Goal: Feedback & Contribution: Leave review/rating

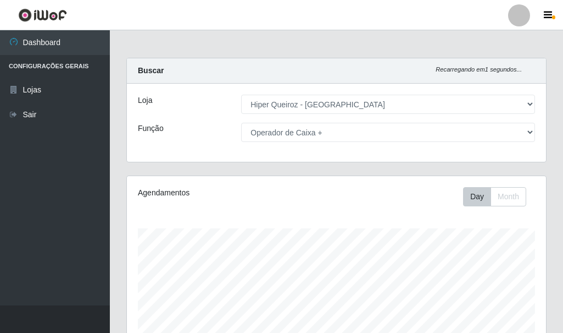
select select "513"
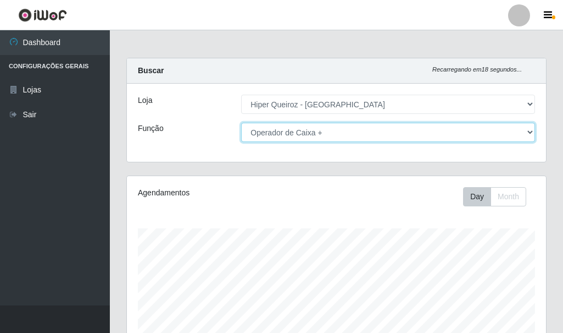
click at [285, 136] on select "[Selecione...] Embalador Embalador + Embalador ++ Operador de Caixa + Operador …" at bounding box center [388, 132] width 294 height 19
select select "1"
click at [241, 123] on select "[Selecione...] Embalador Embalador + Embalador ++ Operador de Caixa + Operador …" at bounding box center [388, 132] width 294 height 19
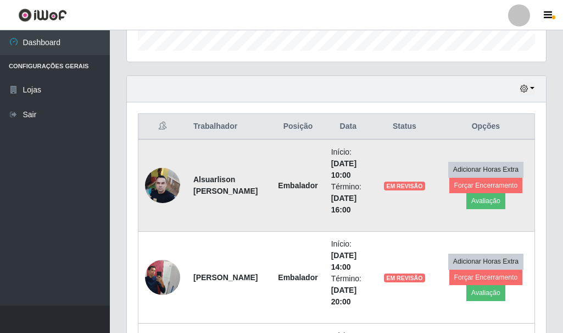
scroll to position [312, 0]
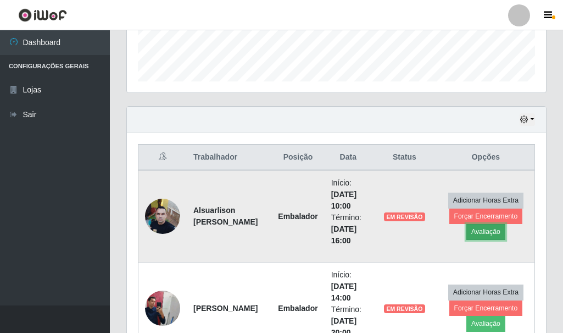
click at [478, 230] on button "Avaliação" at bounding box center [486, 231] width 39 height 15
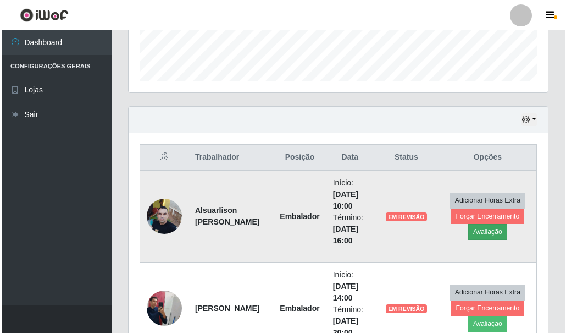
scroll to position [228, 414]
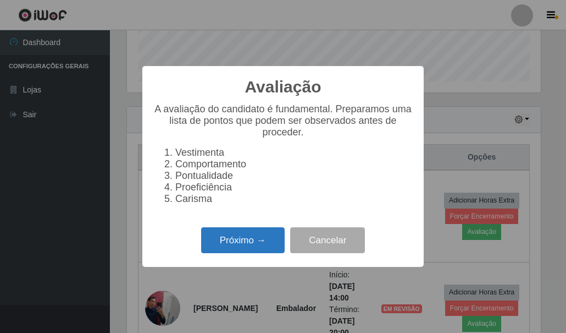
click at [225, 246] on button "Próximo →" at bounding box center [243, 240] width 84 height 26
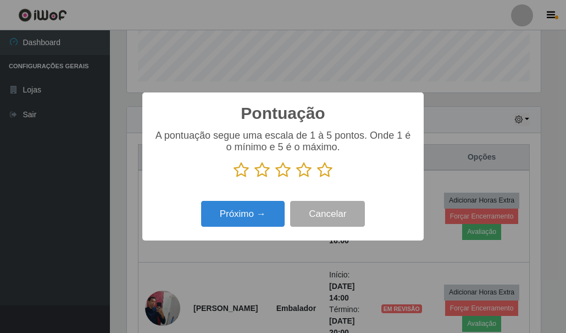
scroll to position [549435, 549250]
click at [285, 174] on icon at bounding box center [282, 170] width 15 height 16
click at [275, 178] on input "radio" at bounding box center [275, 178] width 0 height 0
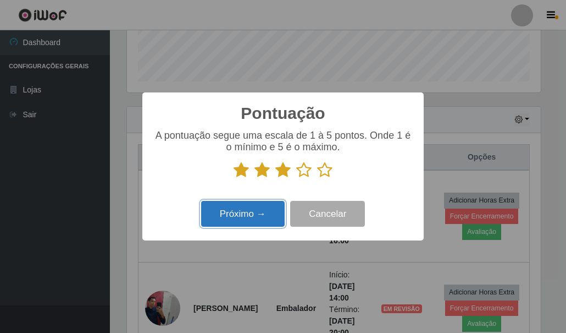
click at [252, 219] on button "Próximo →" at bounding box center [243, 214] width 84 height 26
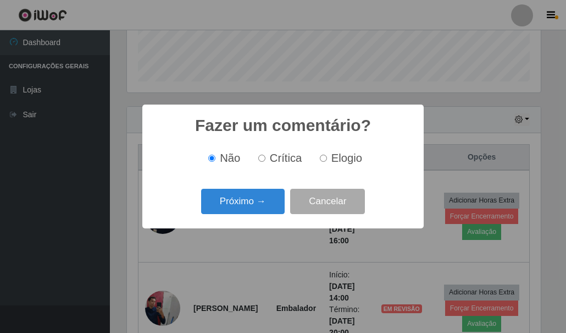
click at [263, 157] on input "Crítica" at bounding box center [261, 157] width 7 height 7
radio input "true"
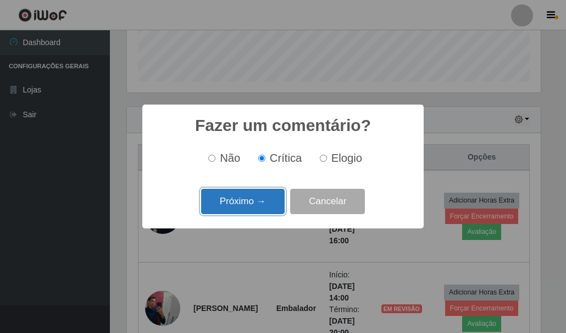
click at [244, 196] on button "Próximo →" at bounding box center [243, 202] width 84 height 26
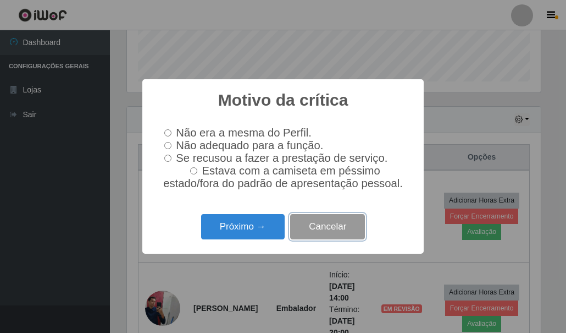
click at [306, 235] on button "Cancelar" at bounding box center [327, 227] width 75 height 26
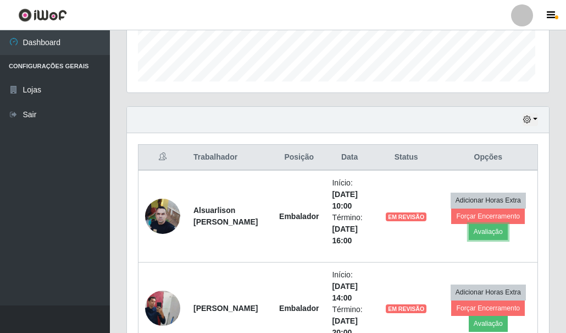
scroll to position [228, 419]
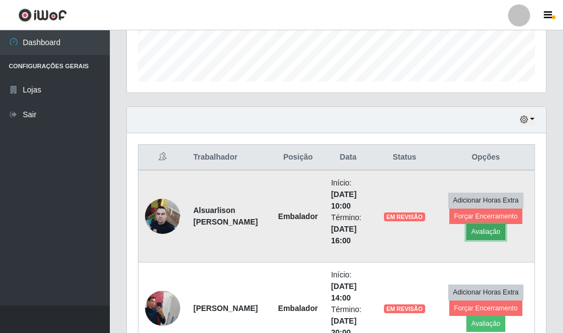
click at [475, 226] on button "Avaliação" at bounding box center [486, 231] width 39 height 15
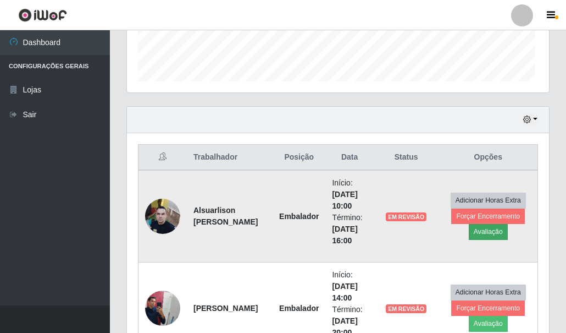
scroll to position [228, 414]
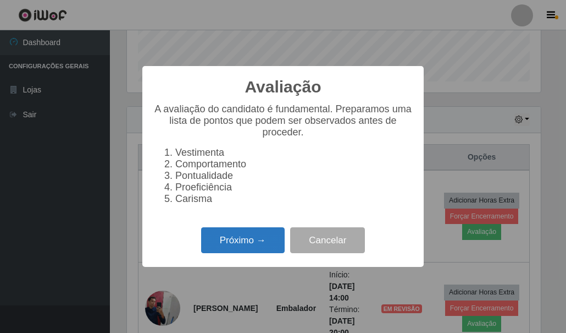
click at [253, 247] on button "Próximo →" at bounding box center [243, 240] width 84 height 26
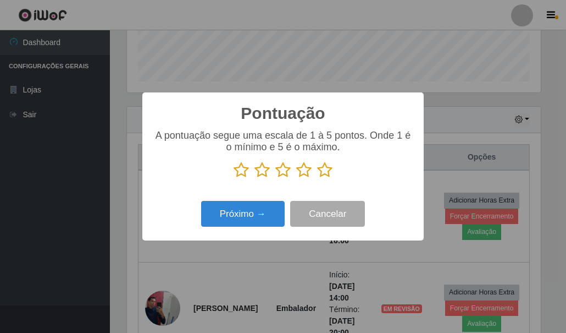
scroll to position [549435, 549250]
click at [282, 175] on icon at bounding box center [282, 170] width 15 height 16
click at [275, 178] on input "radio" at bounding box center [275, 178] width 0 height 0
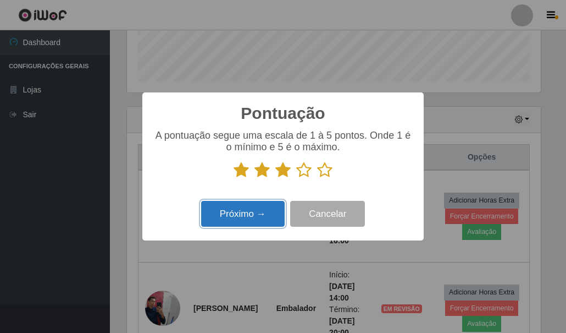
click at [267, 207] on button "Próximo →" at bounding box center [243, 214] width 84 height 26
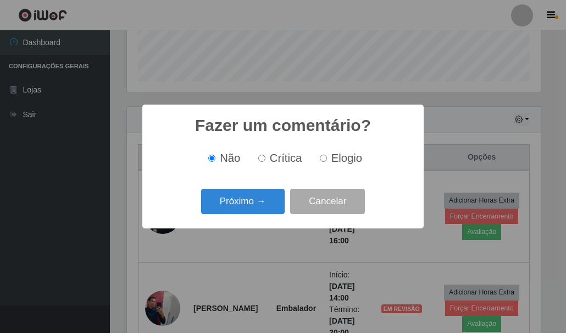
click at [327, 162] on label "Elogio" at bounding box center [339, 158] width 47 height 13
click at [327, 162] on input "Elogio" at bounding box center [323, 157] width 7 height 7
radio input "true"
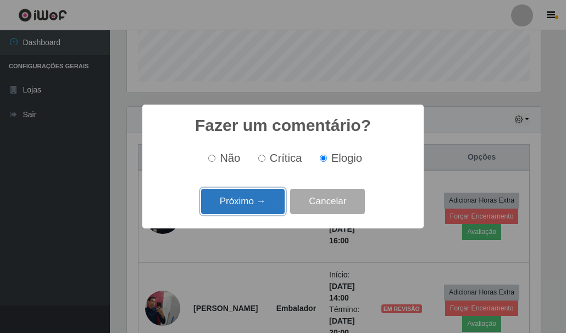
click at [254, 203] on button "Próximo →" at bounding box center [243, 202] width 84 height 26
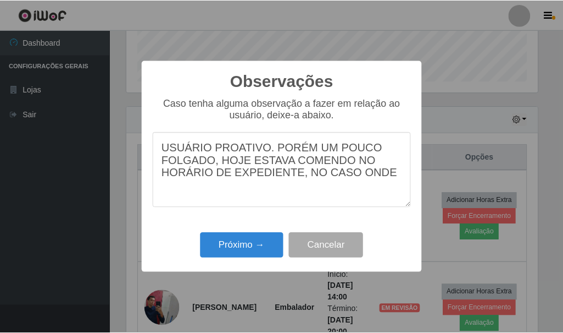
scroll to position [0, 0]
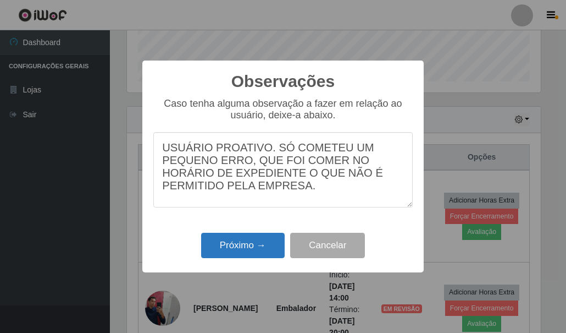
type textarea "USUÁRIO PROATIVO. SÓ COMETEU UM PEQUENO ERRO, QUE FOI COMER NO HORÁRIO DE EXPED…"
click at [242, 246] on button "Próximo →" at bounding box center [243, 246] width 84 height 26
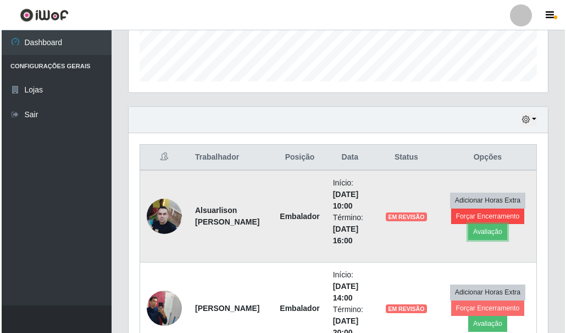
scroll to position [367, 0]
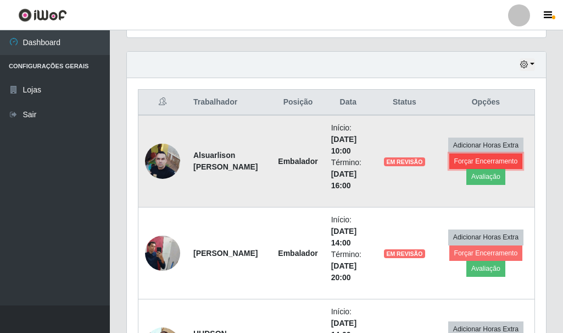
click at [477, 161] on button "Forçar Encerramento" at bounding box center [487, 160] width 74 height 15
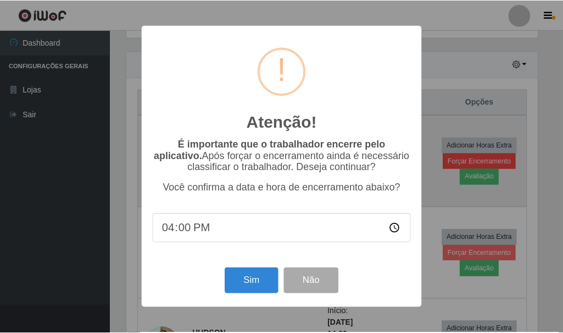
scroll to position [228, 414]
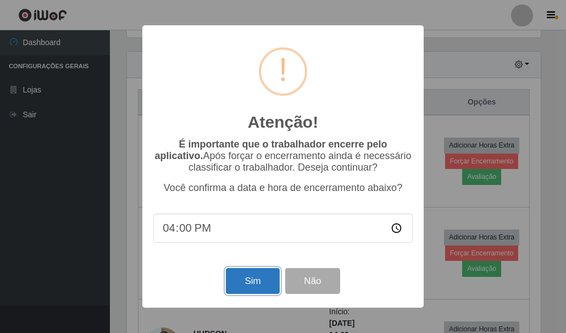
click at [246, 272] on button "Sim" at bounding box center [252, 281] width 53 height 26
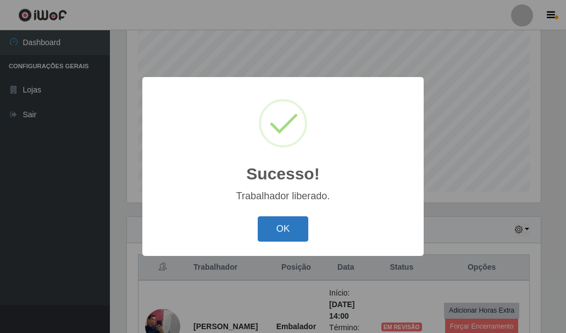
click at [285, 234] on button "OK" at bounding box center [283, 229] width 51 height 26
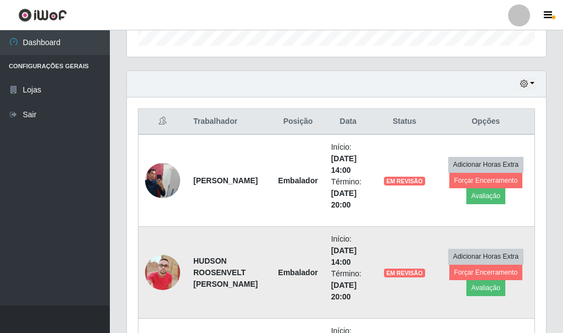
scroll to position [367, 0]
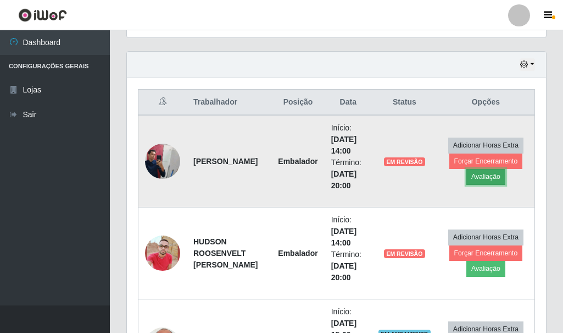
click at [487, 177] on button "Avaliação" at bounding box center [486, 176] width 39 height 15
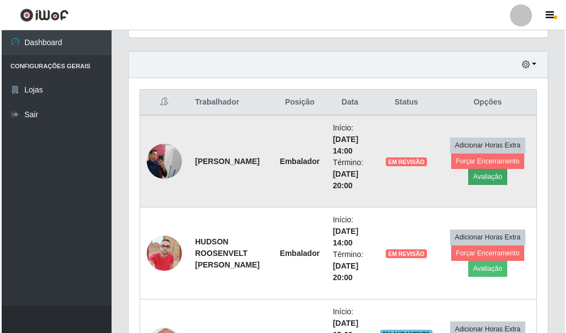
scroll to position [228, 414]
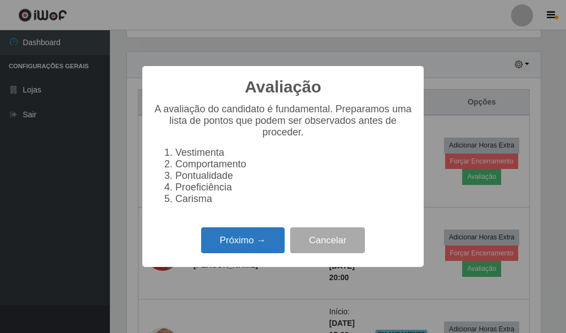
click at [215, 244] on button "Próximo →" at bounding box center [243, 240] width 84 height 26
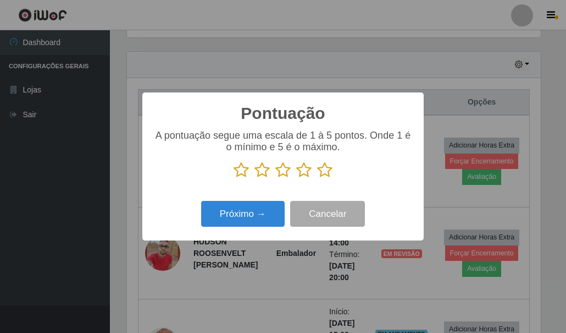
click at [285, 173] on icon at bounding box center [282, 170] width 15 height 16
click at [275, 178] on input "radio" at bounding box center [275, 178] width 0 height 0
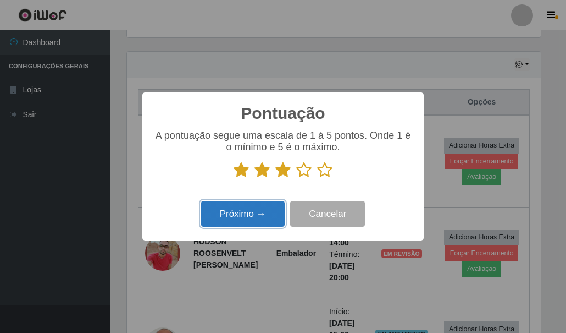
click at [252, 215] on button "Próximo →" at bounding box center [243, 214] width 84 height 26
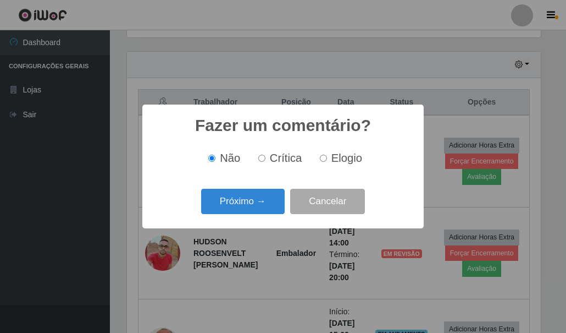
click at [323, 159] on input "Elogio" at bounding box center [323, 157] width 7 height 7
radio input "true"
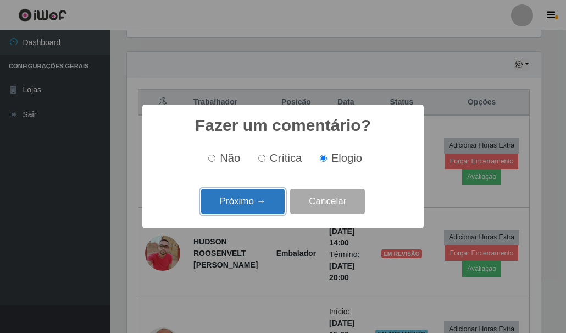
click at [237, 202] on button "Próximo →" at bounding box center [243, 202] width 84 height 26
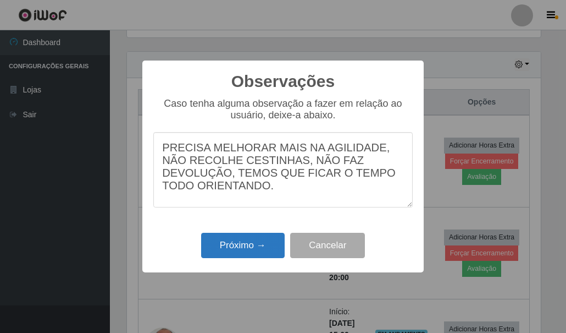
type textarea "PRECISA MELHORAR MAIS NA AGILIDADE, NÃO RECOLHE CESTINHAS, NÃO FAZ DEVOLUÇÃO, T…"
click at [240, 247] on button "Próximo →" at bounding box center [243, 246] width 84 height 26
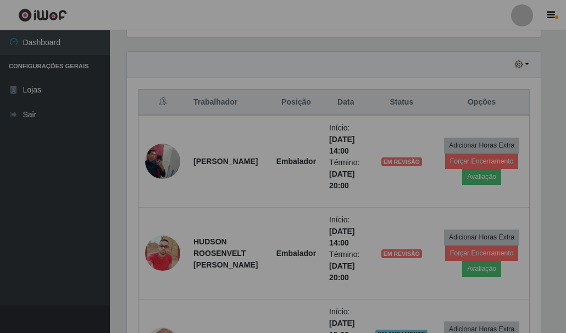
scroll to position [228, 419]
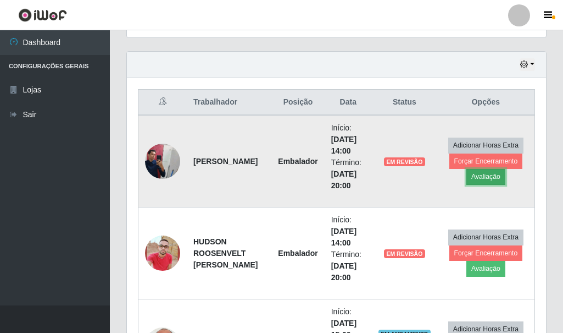
click at [482, 175] on button "Avaliação" at bounding box center [486, 176] width 39 height 15
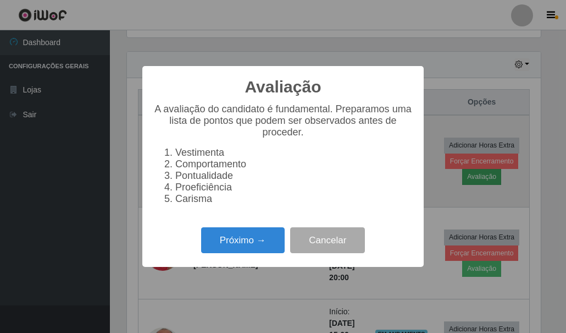
scroll to position [228, 414]
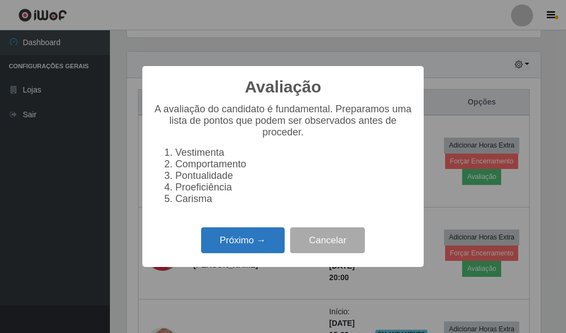
click at [246, 242] on button "Próximo →" at bounding box center [243, 240] width 84 height 26
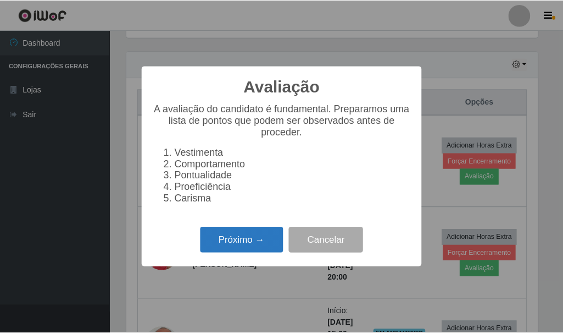
scroll to position [549435, 549250]
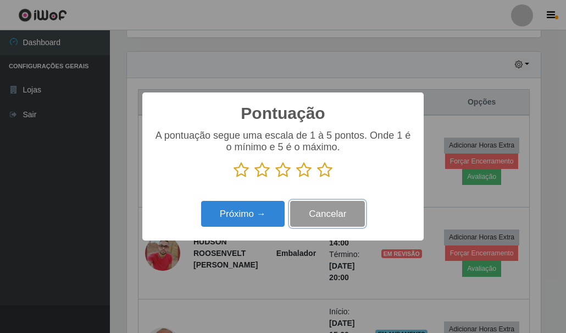
click at [341, 213] on button "Cancelar" at bounding box center [327, 214] width 75 height 26
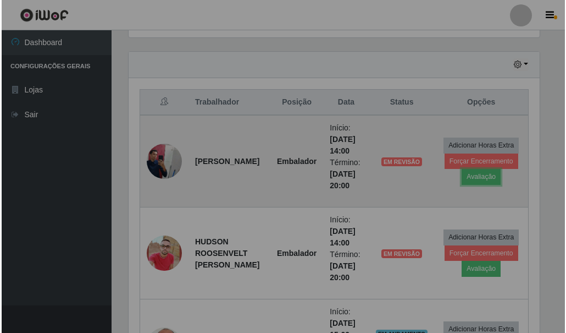
scroll to position [228, 419]
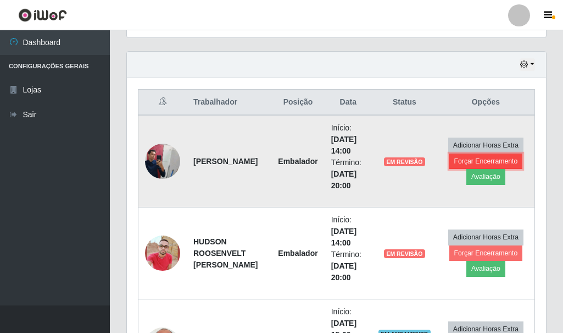
click at [479, 159] on button "Forçar Encerramento" at bounding box center [487, 160] width 74 height 15
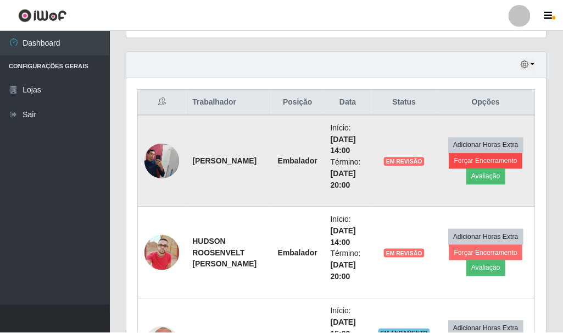
scroll to position [228, 414]
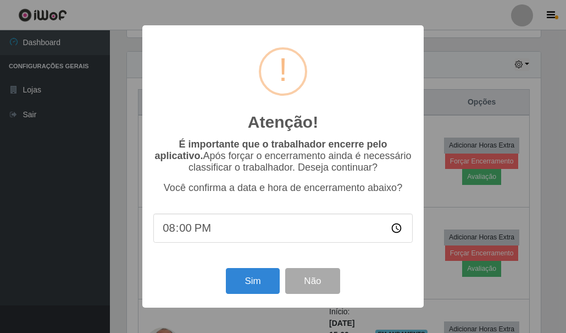
click at [252, 270] on div "Sim Não" at bounding box center [282, 280] width 259 height 31
click at [255, 272] on button "Sim" at bounding box center [252, 281] width 53 height 26
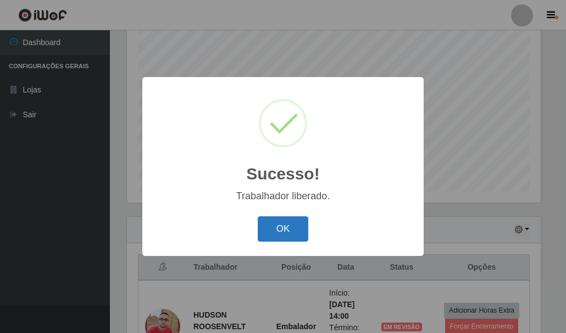
click at [266, 225] on button "OK" at bounding box center [283, 229] width 51 height 26
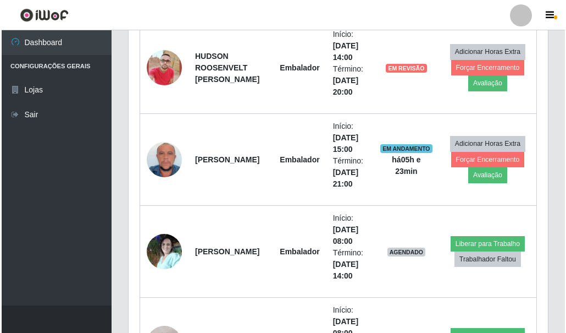
scroll to position [477, 0]
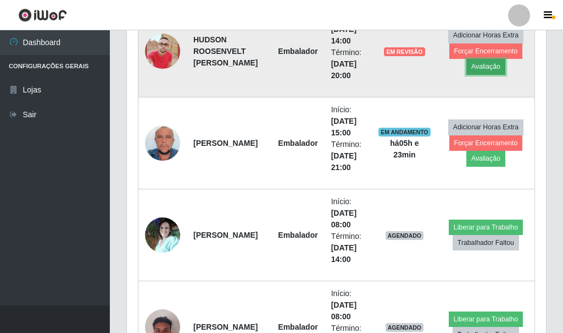
click at [480, 69] on button "Avaliação" at bounding box center [486, 66] width 39 height 15
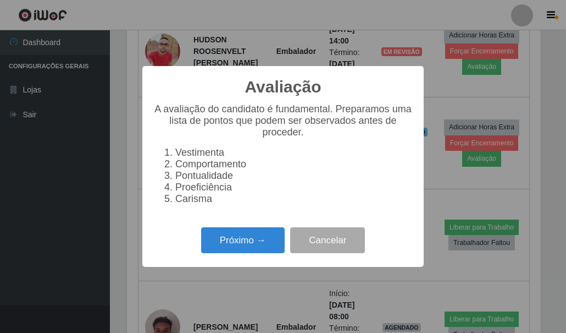
scroll to position [228, 414]
click at [242, 246] on button "Próximo →" at bounding box center [243, 240] width 84 height 26
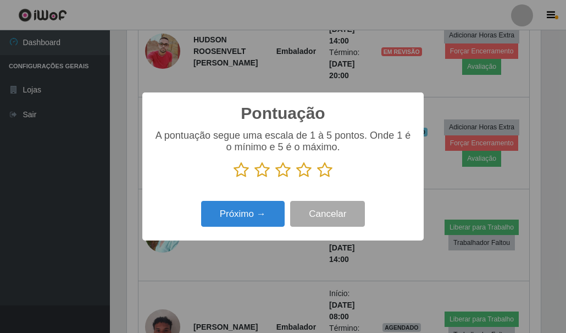
scroll to position [549435, 549250]
click at [284, 175] on icon at bounding box center [282, 170] width 15 height 16
click at [275, 178] on input "radio" at bounding box center [275, 178] width 0 height 0
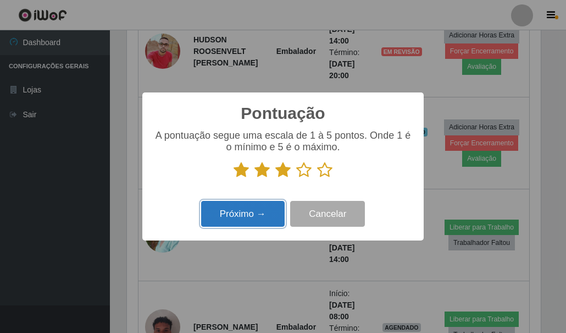
click at [250, 216] on button "Próximo →" at bounding box center [243, 214] width 84 height 26
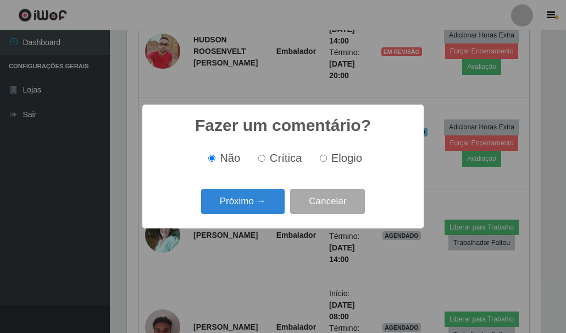
click at [327, 157] on label "Elogio" at bounding box center [339, 158] width 47 height 13
click at [327, 157] on input "Elogio" at bounding box center [323, 157] width 7 height 7
radio input "true"
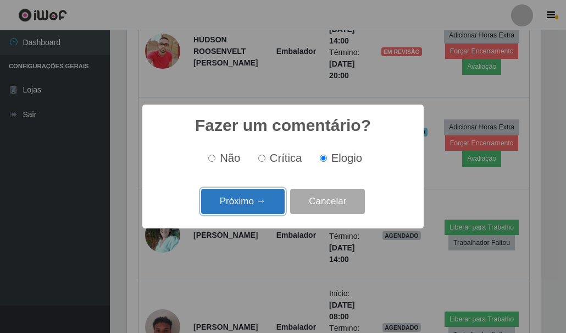
click at [251, 201] on button "Próximo →" at bounding box center [243, 202] width 84 height 26
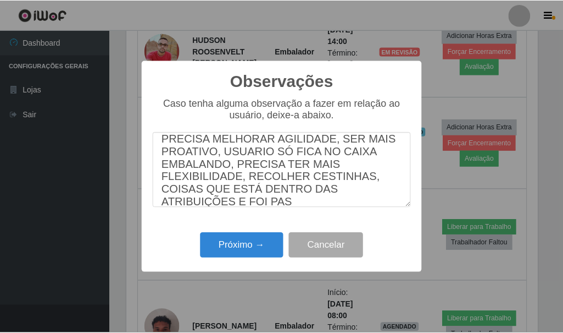
scroll to position [24, 0]
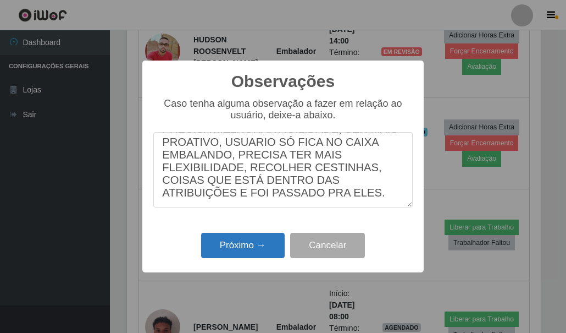
type textarea "PRECISA MELHORAR AGILIDADE, SER MAIS PROATIVO, USUARIO SÓ FICA NO CAIXA EMBALAN…"
click at [238, 241] on button "Próximo →" at bounding box center [243, 246] width 84 height 26
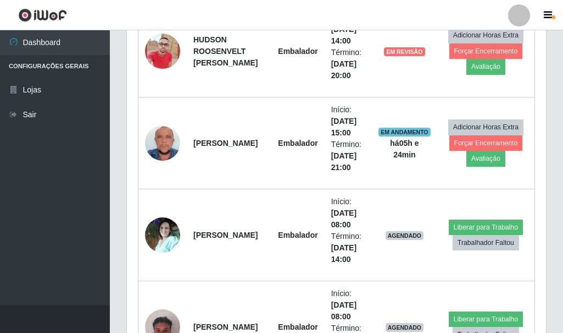
scroll to position [228, 419]
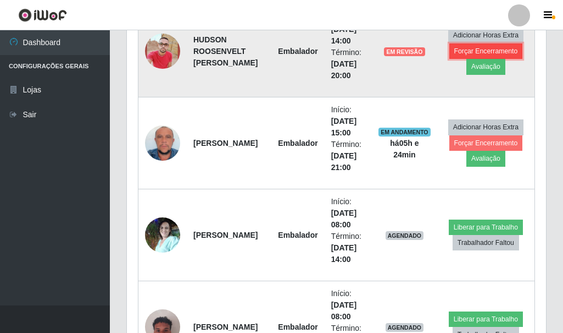
click at [488, 49] on button "Forçar Encerramento" at bounding box center [487, 50] width 74 height 15
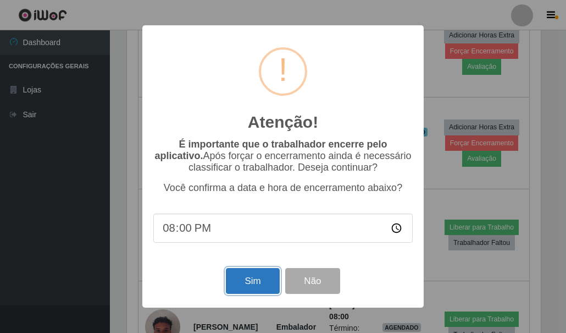
click at [271, 274] on button "Sim" at bounding box center [252, 281] width 53 height 26
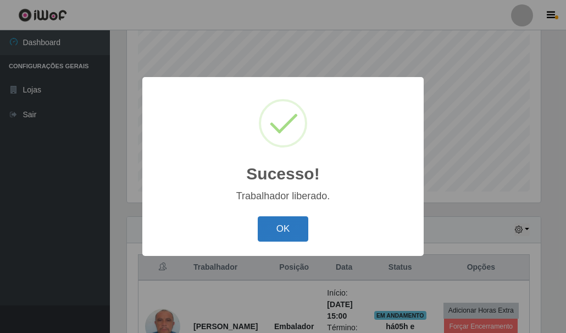
click at [286, 229] on button "OK" at bounding box center [283, 229] width 51 height 26
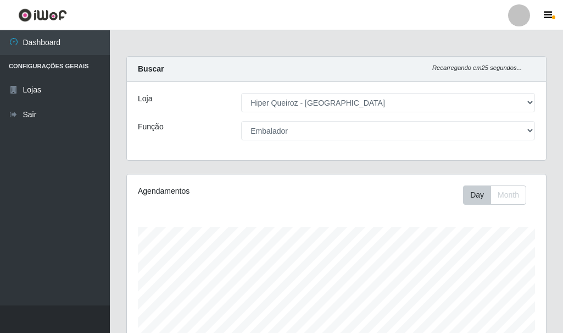
scroll to position [0, 0]
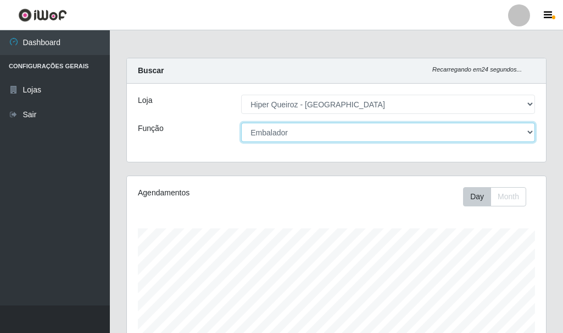
drag, startPoint x: 316, startPoint y: 132, endPoint x: 309, endPoint y: 134, distance: 6.4
click at [316, 132] on select "[Selecione...] Embalador Embalador + Embalador ++ Operador de Caixa + Operador …" at bounding box center [388, 132] width 294 height 19
click at [241, 123] on select "[Selecione...] Embalador Embalador + Embalador ++ Operador de Caixa + Operador …" at bounding box center [388, 132] width 294 height 19
click at [327, 134] on select "[Selecione...] Embalador Embalador + Embalador ++ Operador de Caixa + Operador …" at bounding box center [388, 132] width 294 height 19
click at [241, 123] on select "[Selecione...] Embalador Embalador + Embalador ++ Operador de Caixa + Operador …" at bounding box center [388, 132] width 294 height 19
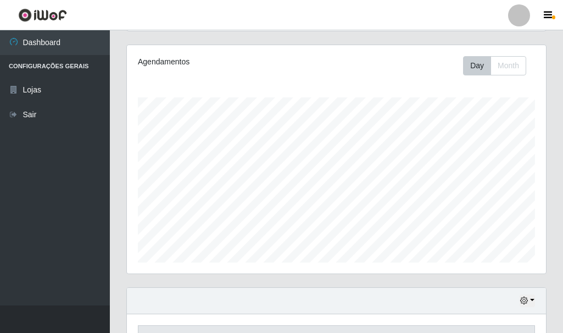
scroll to position [55, 0]
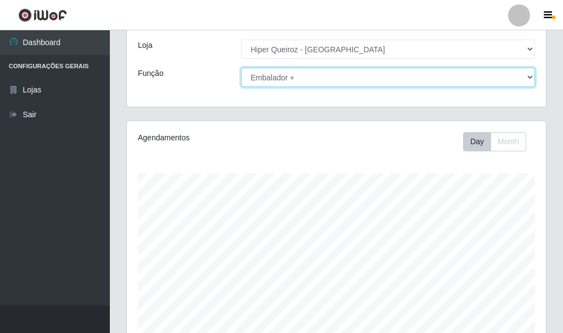
click at [326, 76] on select "[Selecione...] Embalador Embalador + Embalador ++ Operador de Caixa + Operador …" at bounding box center [388, 77] width 294 height 19
select select "1"
click at [241, 68] on select "[Selecione...] Embalador Embalador + Embalador ++ Operador de Caixa + Operador …" at bounding box center [388, 77] width 294 height 19
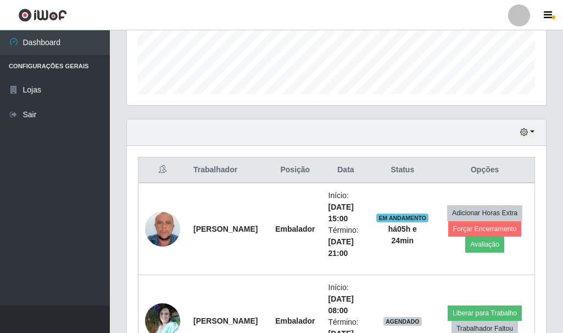
scroll to position [330, 0]
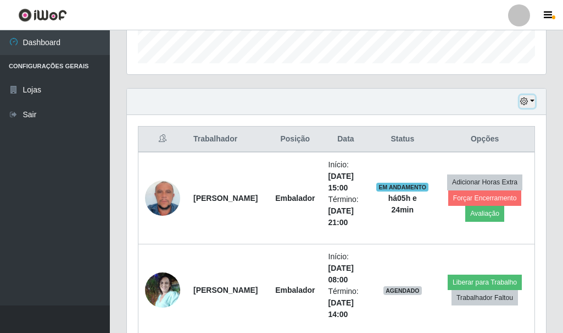
click at [533, 104] on button "button" at bounding box center [527, 101] width 15 height 13
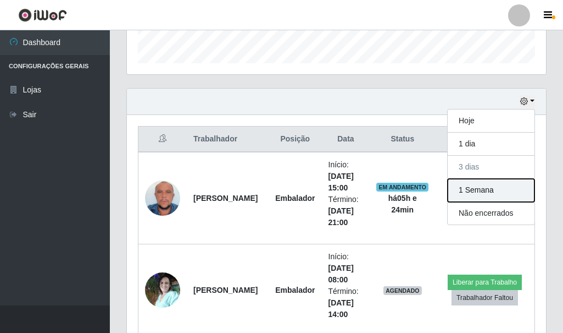
click at [492, 190] on button "1 Semana" at bounding box center [491, 190] width 87 height 23
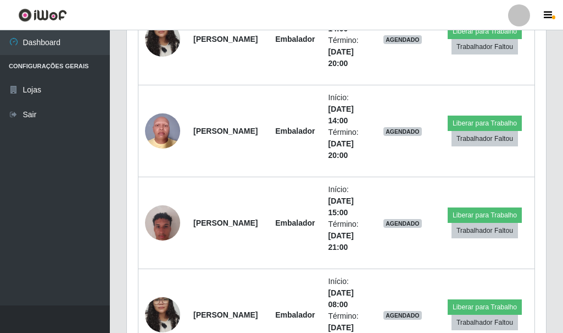
scroll to position [824, 0]
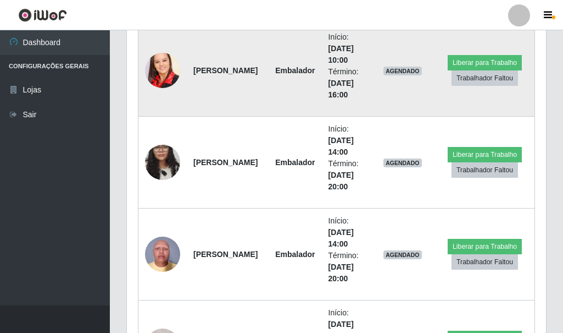
click at [163, 70] on img at bounding box center [162, 70] width 35 height 53
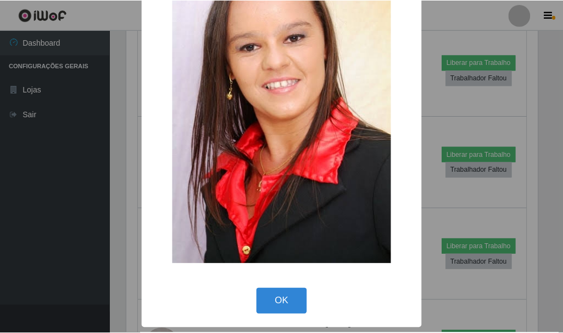
scroll to position [38, 0]
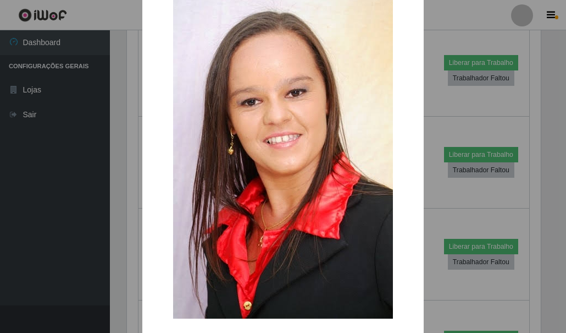
click at [82, 123] on div "× OK Cancel" at bounding box center [283, 166] width 566 height 333
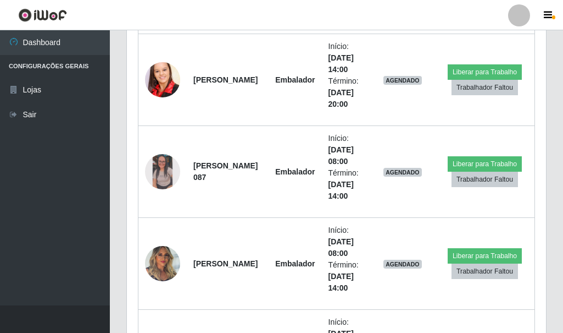
scroll to position [1869, 0]
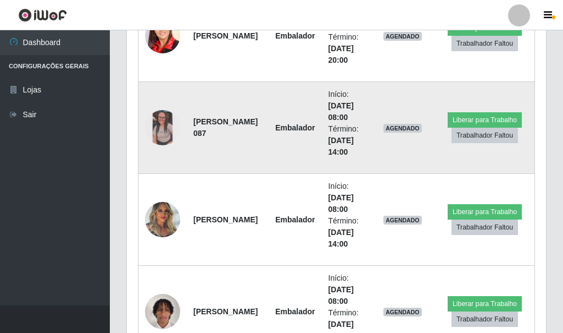
click at [161, 123] on img at bounding box center [162, 127] width 35 height 35
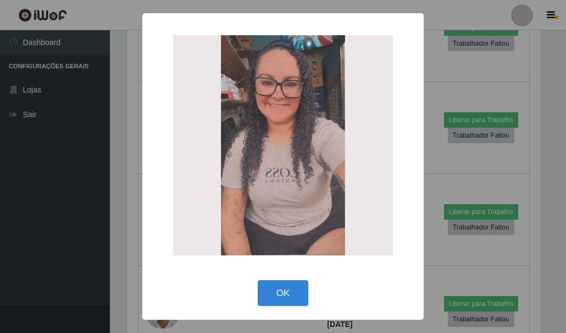
click at [66, 144] on div "× OK Cancel" at bounding box center [283, 166] width 566 height 333
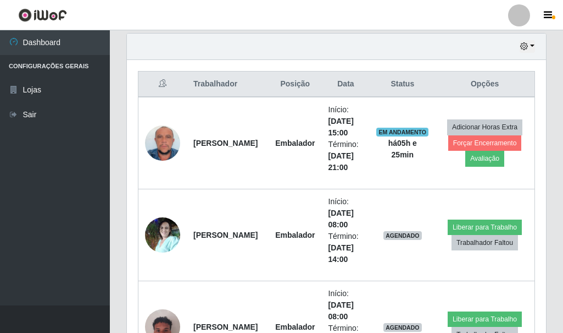
scroll to position [330, 0]
